Goal: Transaction & Acquisition: Purchase product/service

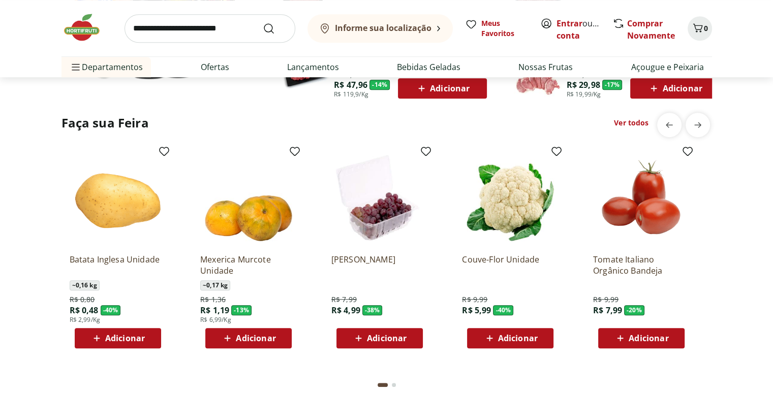
scroll to position [779, 0]
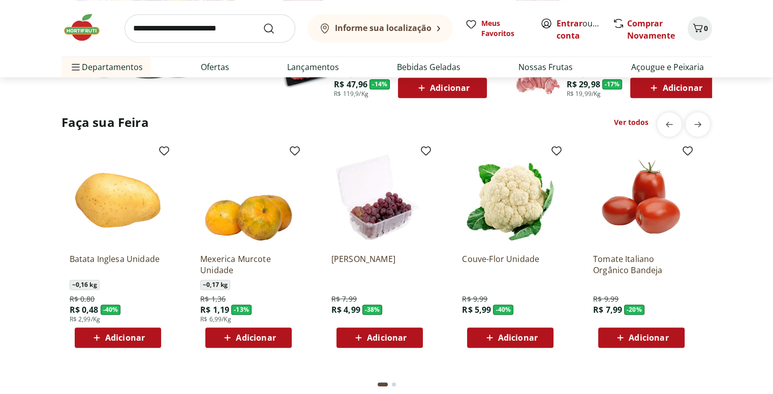
click at [638, 127] on link "Ver todos" at bounding box center [631, 122] width 35 height 10
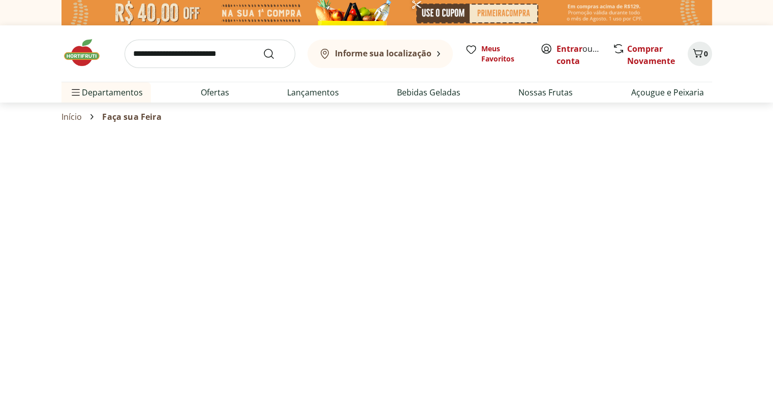
select select "**********"
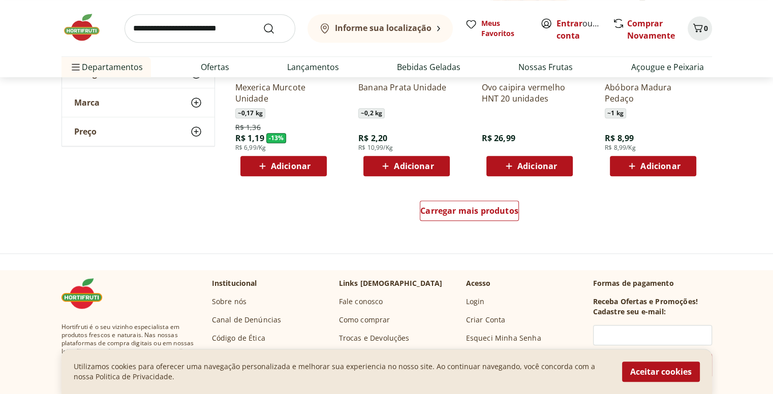
scroll to position [648, 0]
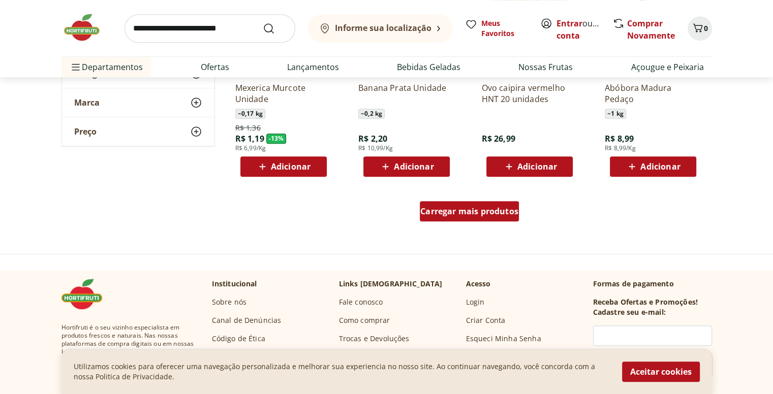
click at [470, 216] on span "Carregar mais produtos" at bounding box center [469, 211] width 98 height 8
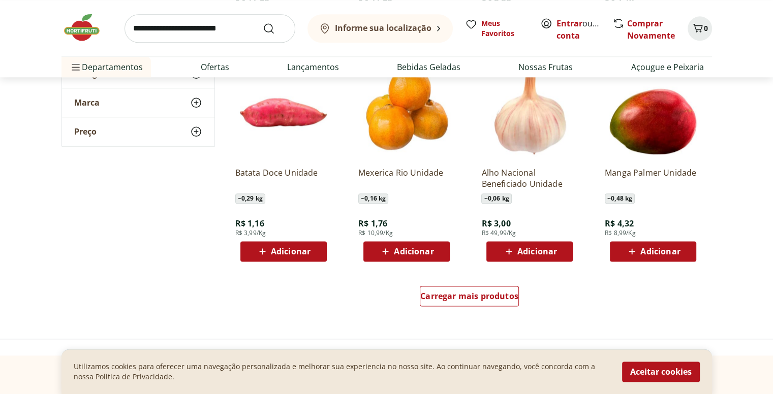
scroll to position [1200, 0]
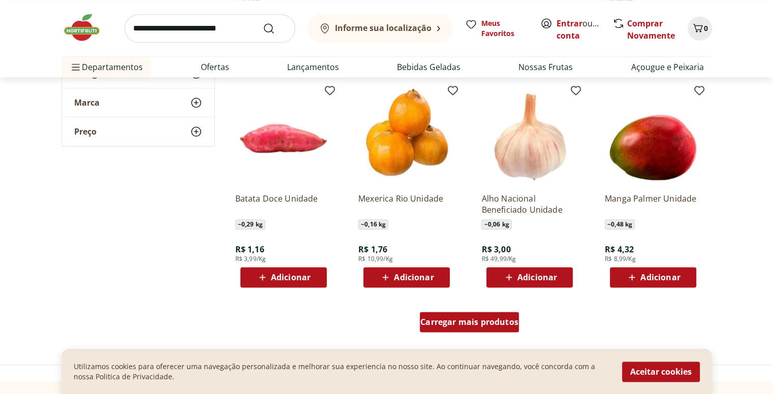
click at [500, 333] on link "Carregar mais produtos" at bounding box center [469, 324] width 99 height 24
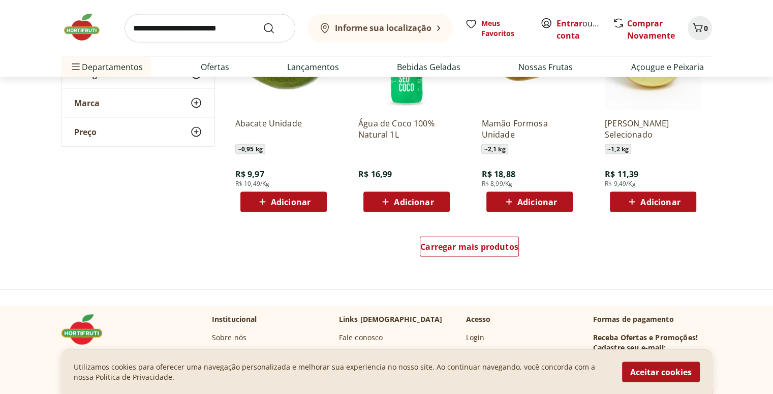
scroll to position [1937, 0]
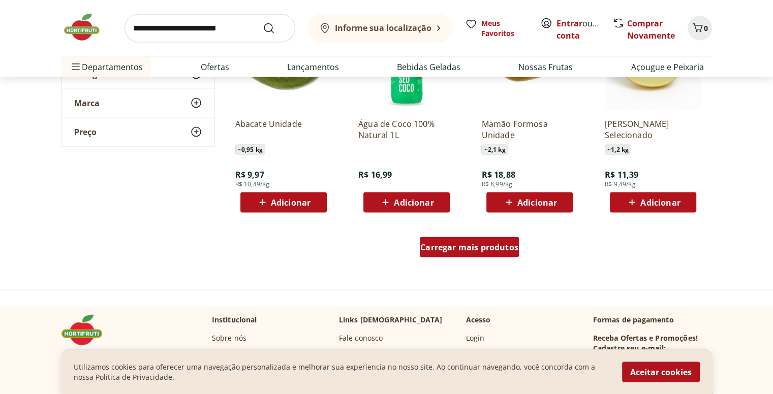
click at [492, 243] on span "Carregar mais produtos" at bounding box center [469, 247] width 98 height 8
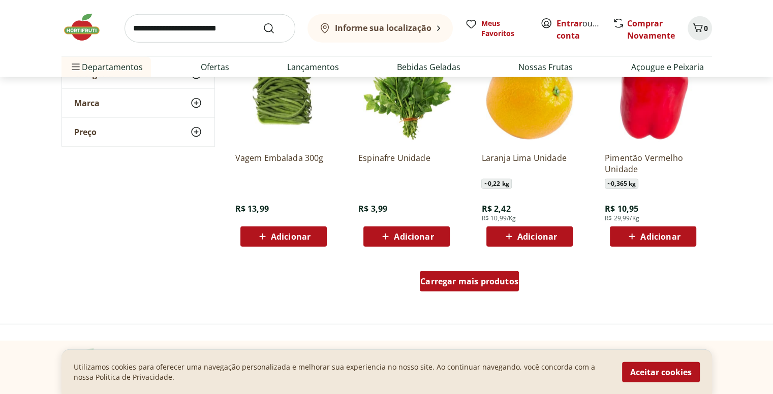
scroll to position [2574, 0]
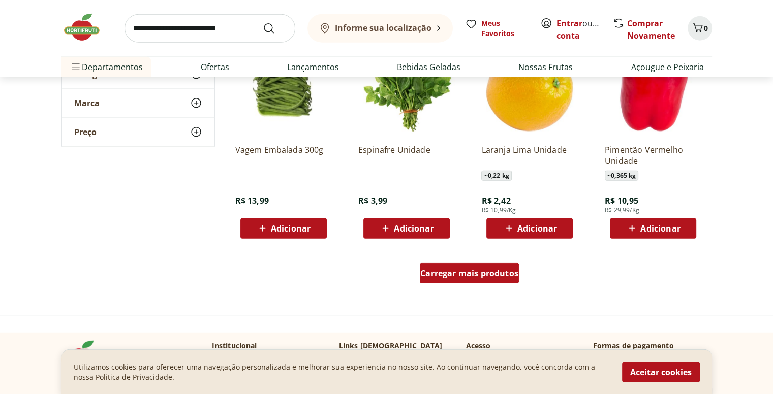
click at [490, 287] on link "Carregar mais produtos" at bounding box center [469, 275] width 99 height 24
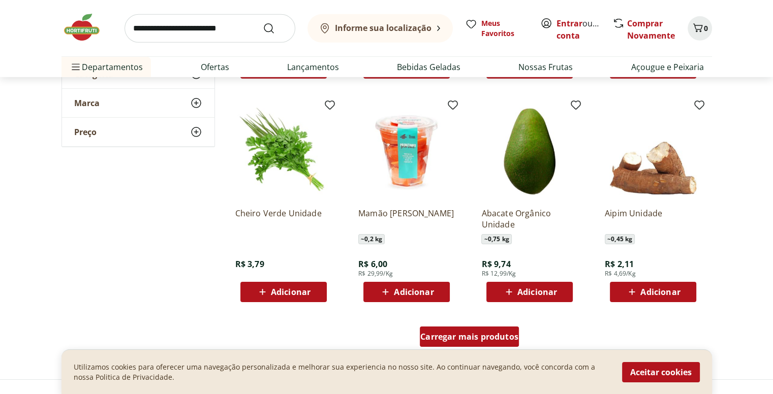
scroll to position [3175, 0]
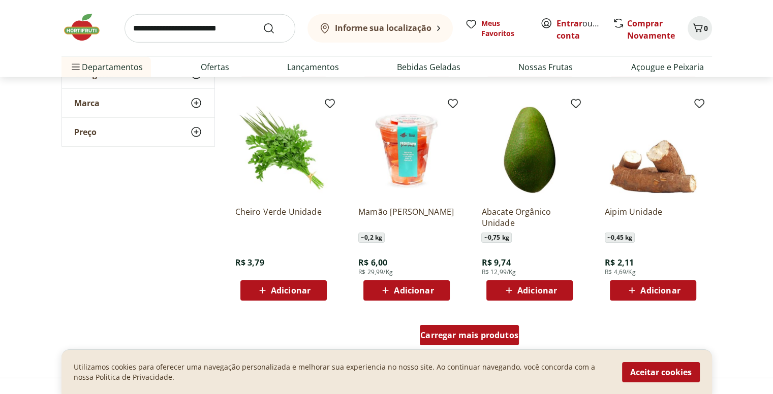
click at [493, 344] on div "Carregar mais produtos" at bounding box center [469, 335] width 99 height 20
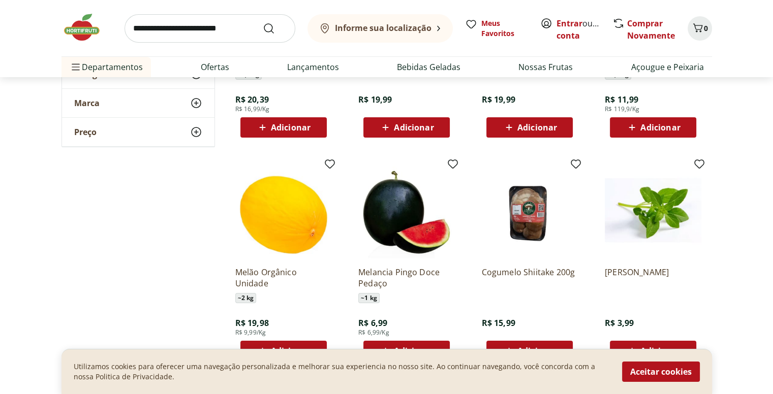
scroll to position [3787, 0]
